Goal: Task Accomplishment & Management: Use online tool/utility

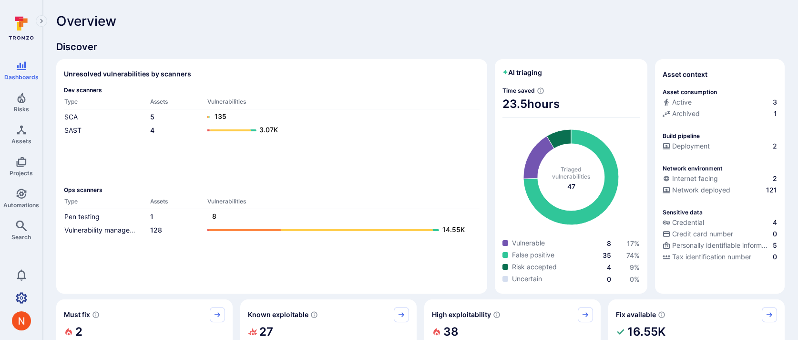
click at [23, 295] on icon "Settings" at bounding box center [21, 297] width 11 height 11
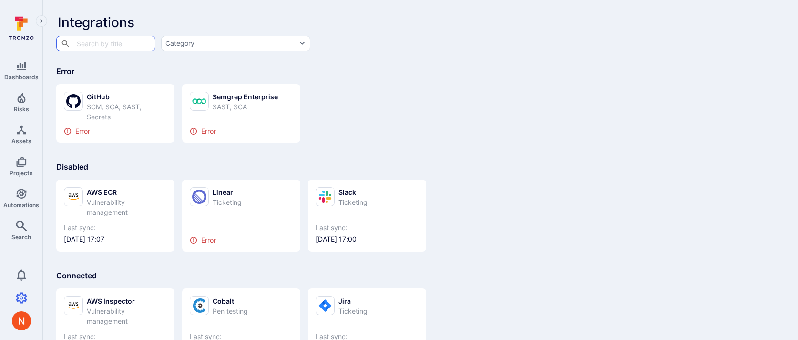
click at [112, 107] on div "SCM, SCA, SAST, Secrets" at bounding box center [127, 112] width 80 height 20
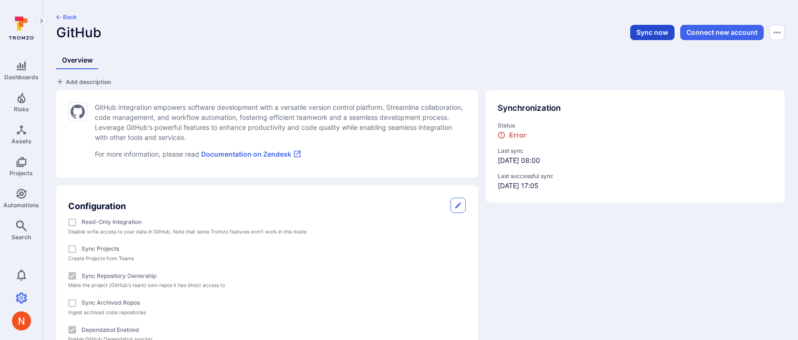
click at [651, 31] on button "Sync now" at bounding box center [652, 32] width 44 height 15
